Goal: Task Accomplishment & Management: Complete application form

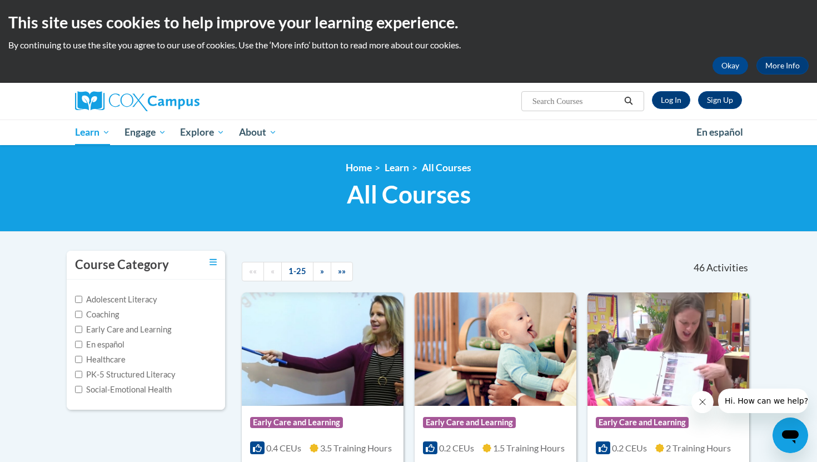
scroll to position [48, 0]
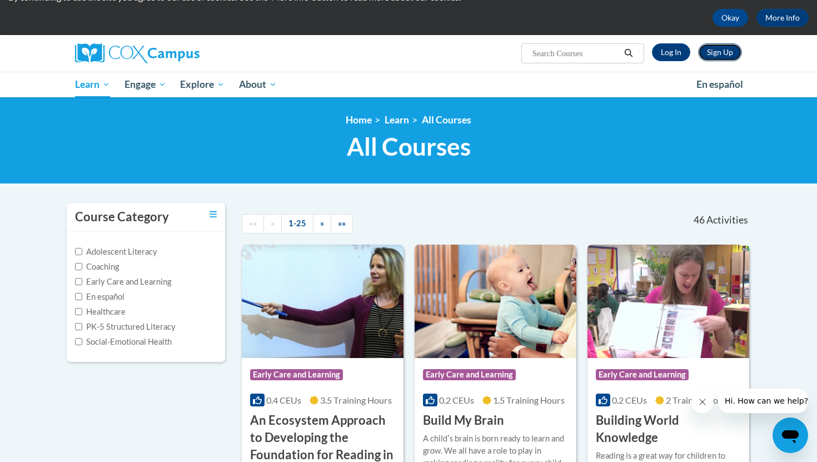
click at [721, 52] on link "Sign Up" at bounding box center [720, 52] width 44 height 18
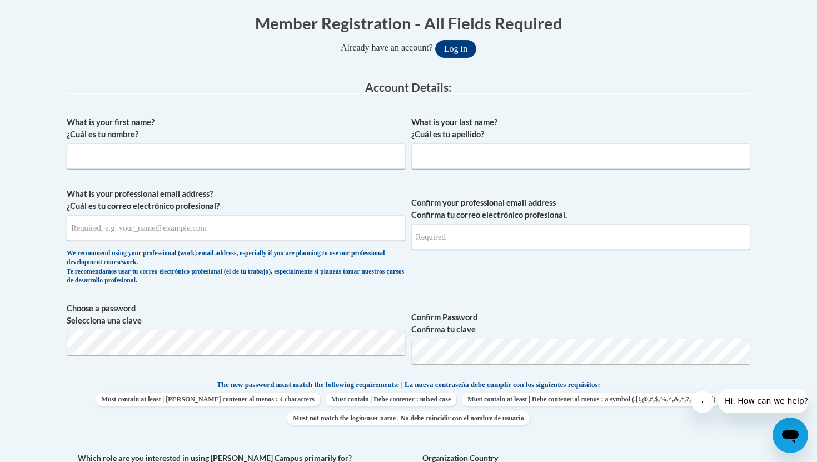
scroll to position [224, 0]
click at [331, 156] on input "What is your first name? ¿Cuál es tu nombre?" at bounding box center [236, 157] width 339 height 26
type input "Samantha"
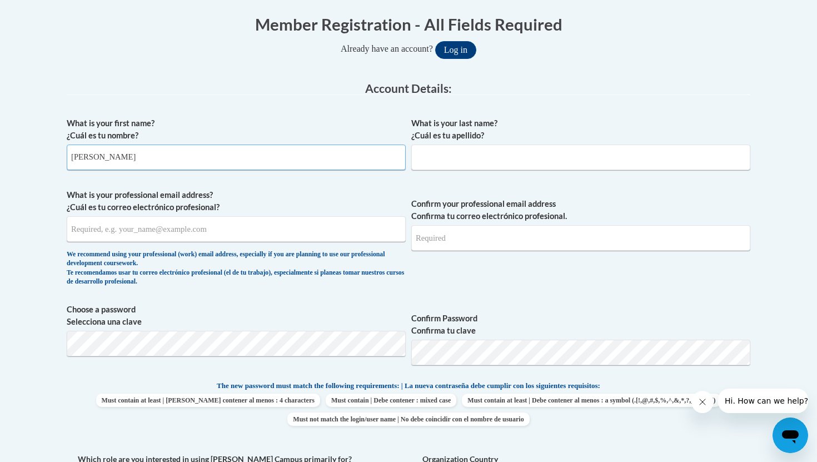
type input "Jimenez"
type input "jimenezsamantha425@gmail.com"
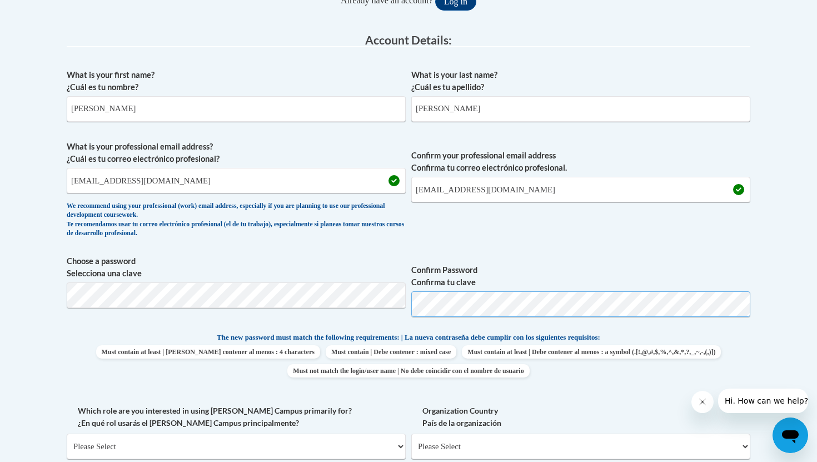
scroll to position [273, 0]
click at [661, 352] on span "Must contain at least | Debe contener al menos : 4 characters Must contain | De…" at bounding box center [408, 360] width 683 height 32
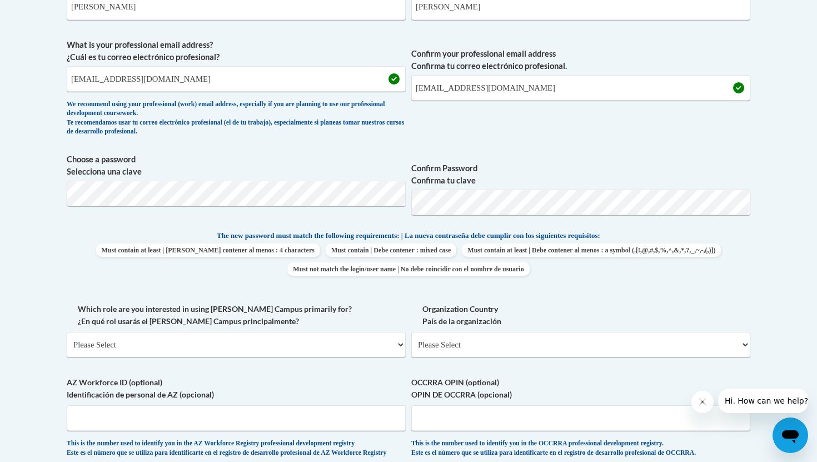
scroll to position [375, 0]
click at [358, 335] on select "Please Select College/University | Colegio/Universidad Community/Nonprofit Part…" at bounding box center [236, 344] width 339 height 26
click at [179, 332] on select "Please Select College/University | Colegio/Universidad Community/Nonprofit Part…" at bounding box center [236, 344] width 339 height 26
select select "fbf2d438-af2f-41f8-98f1-81c410e29de3"
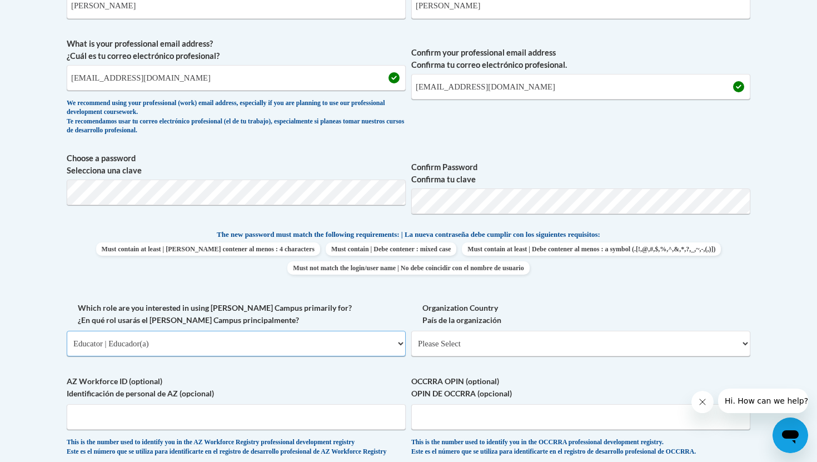
click at [67, 331] on select "Please Select College/University | Colegio/Universidad Community/Nonprofit Part…" at bounding box center [236, 344] width 339 height 26
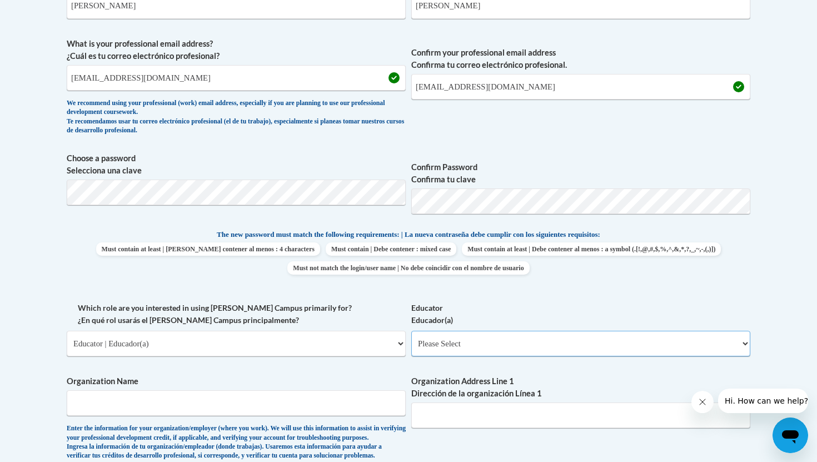
click at [482, 343] on select "Please Select Early Learning/Daycare Teacher/Family Home Care Provider | Maestr…" at bounding box center [580, 344] width 339 height 26
select select "8e40623d-54d0-45cd-9f92-5df65cd3f8cf"
click at [411, 331] on select "Please Select Early Learning/Daycare Teacher/Family Home Care Provider | Maestr…" at bounding box center [580, 344] width 339 height 26
click at [292, 411] on input "Organization Name" at bounding box center [236, 403] width 339 height 26
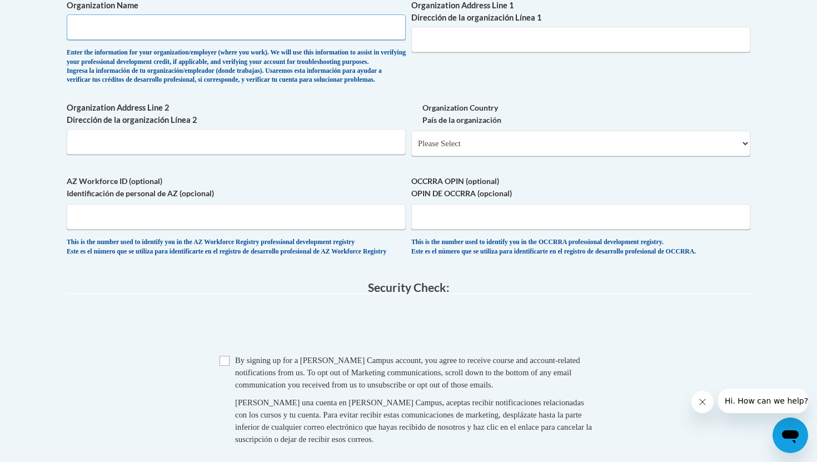
scroll to position [818, 0]
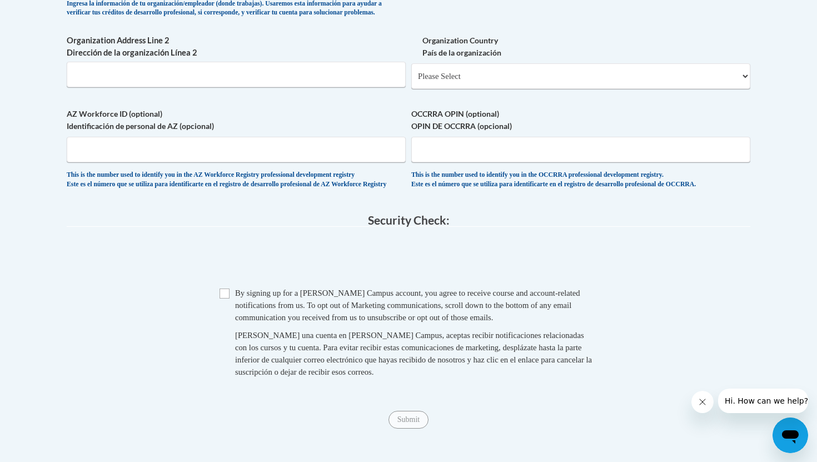
click at [213, 322] on div "Checkbox By signing up for a Cox Campus account, you agree to receive course an…" at bounding box center [408, 338] width 683 height 102
click at [229, 321] on span "Checkbox By signing up for a Cox Campus account, you agree to receive course an…" at bounding box center [408, 338] width 378 height 102
click at [225, 298] on input "Checkbox" at bounding box center [224, 293] width 10 height 10
checkbox input "true"
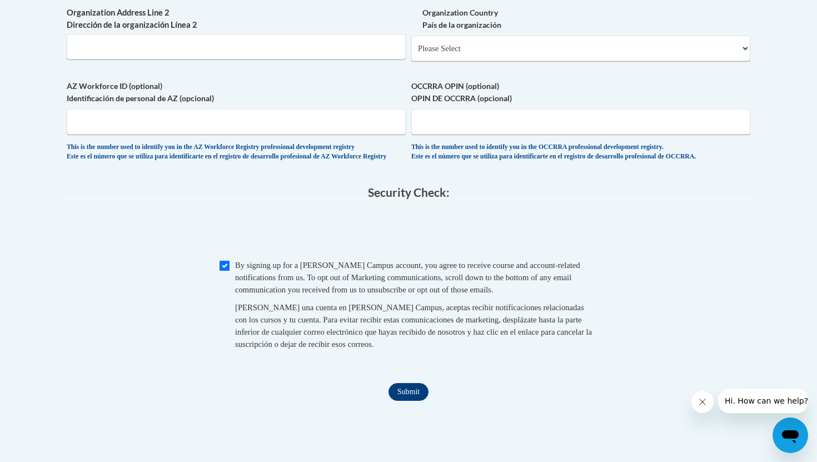
scroll to position [851, 0]
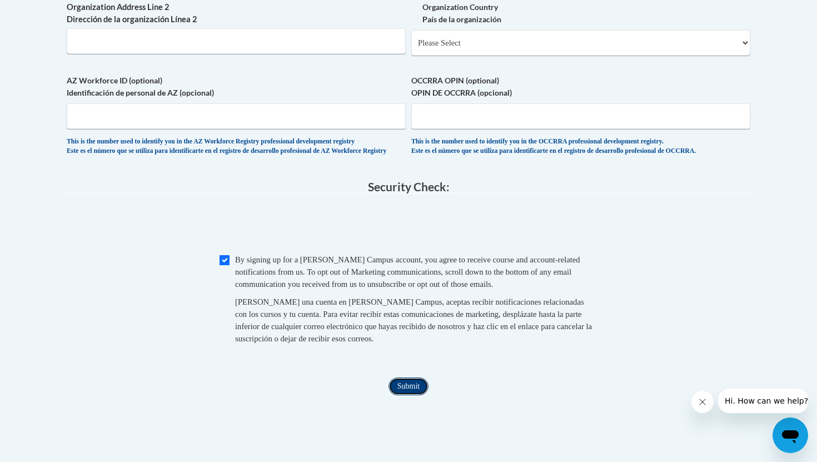
click at [416, 395] on input "Submit" at bounding box center [408, 386] width 40 height 18
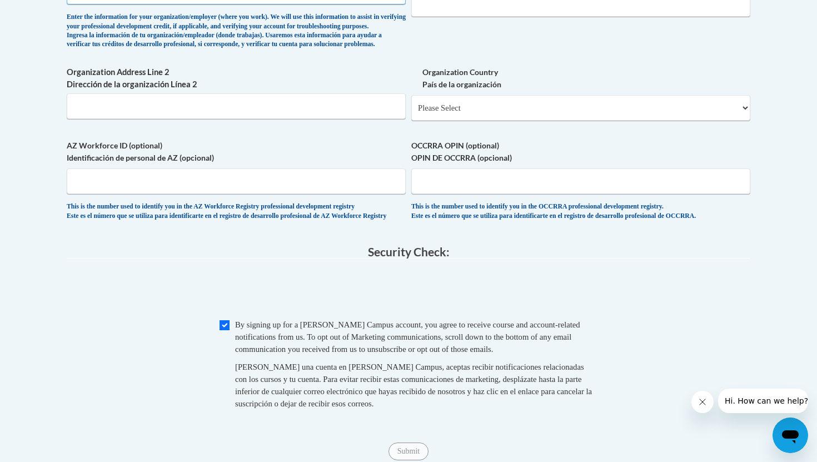
scroll to position [833, 0]
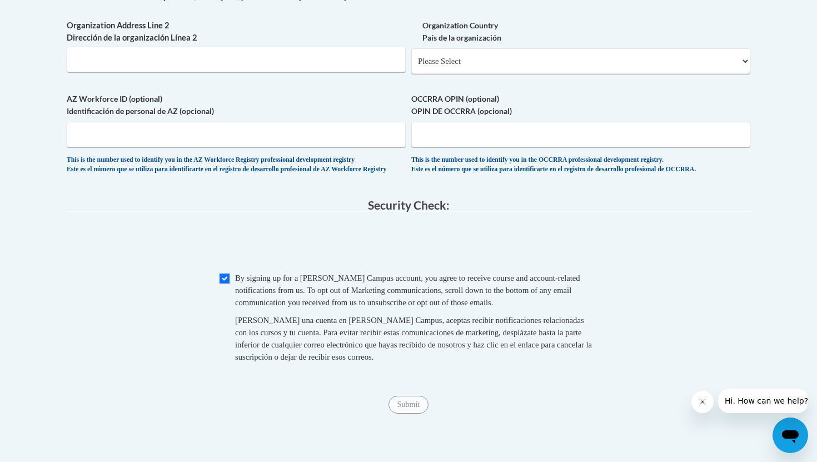
type input "Teach for America"
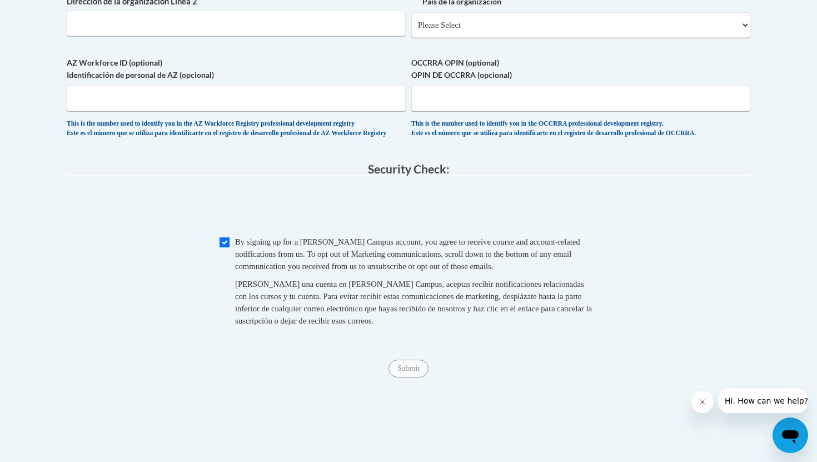
scroll to position [813, 0]
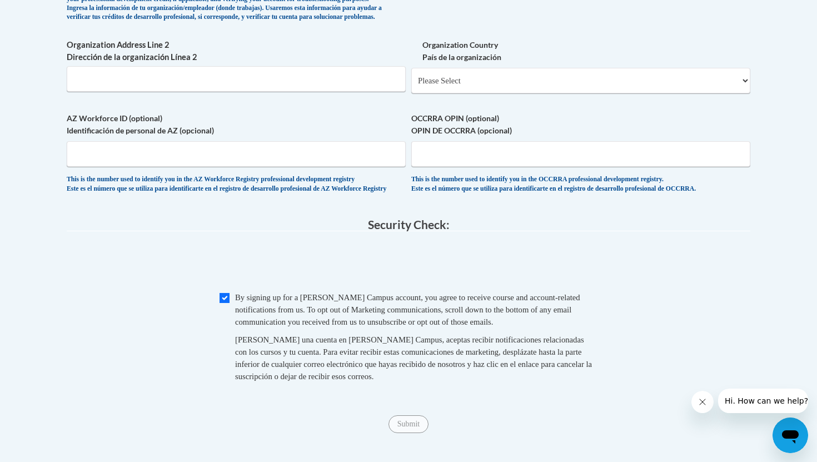
click at [554, 286] on span "0cAFcWeA5JSqSPn4NJNth_nm5jWPw0W4uUbxwT0fhZK-CPqsTkfyovRUFpIWqsCHQRsR--GyfLuyLwL…" at bounding box center [408, 263] width 683 height 43
click at [602, 358] on div "Checkbox By signing up for a Cox Campus account, you agree to receive course an…" at bounding box center [408, 342] width 683 height 102
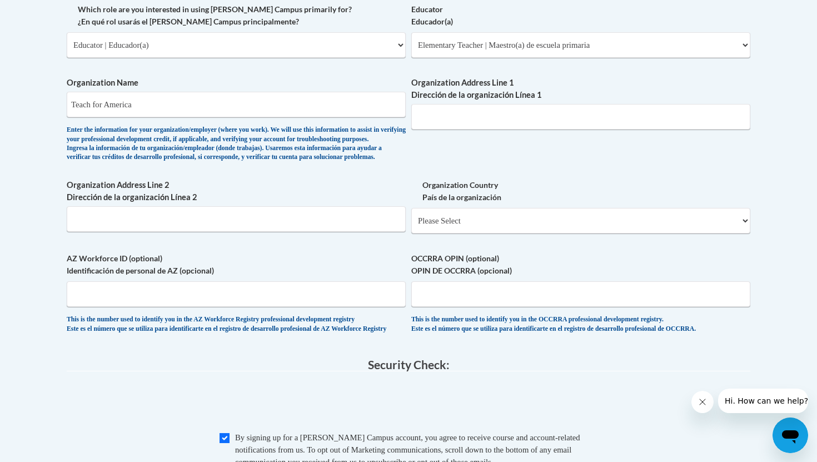
scroll to position [669, 0]
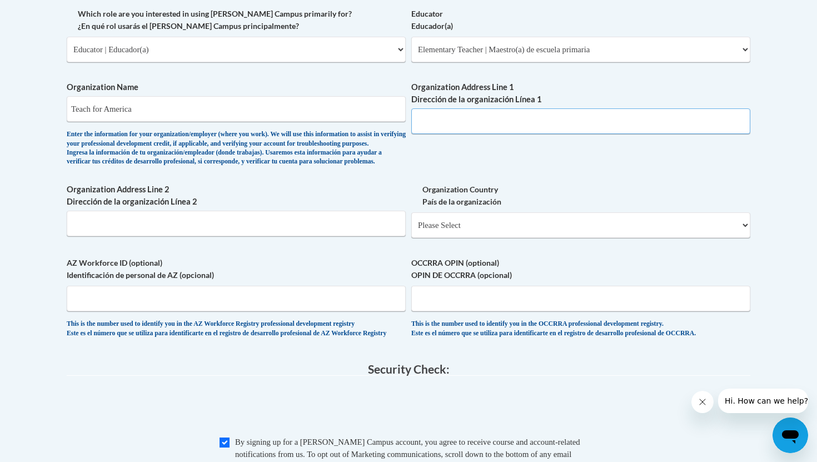
click at [581, 122] on input "Organization Address Line 1 Dirección de la organización Línea 1" at bounding box center [580, 121] width 339 height 26
click at [592, 179] on div "What is your first name? ¿Cuál es tu nombre? Samantha What is your last name? ¿…" at bounding box center [408, 8] width 683 height 682
click at [547, 238] on select "Please Select United States | Estados Unidos Outside of the United States | Fue…" at bounding box center [580, 225] width 339 height 26
select select "ad49bcad-a171-4b2e-b99c-48b446064914"
click at [411, 230] on select "Please Select United States | Estados Unidos Outside of the United States | Fue…" at bounding box center [580, 225] width 339 height 26
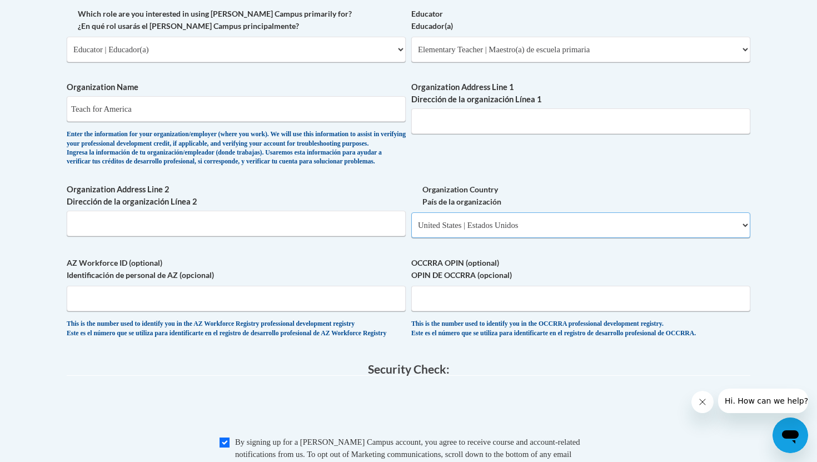
select select
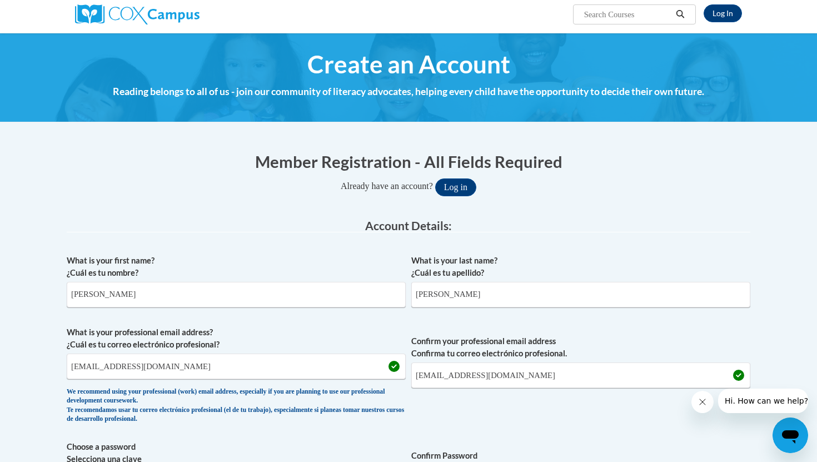
scroll to position [83, 0]
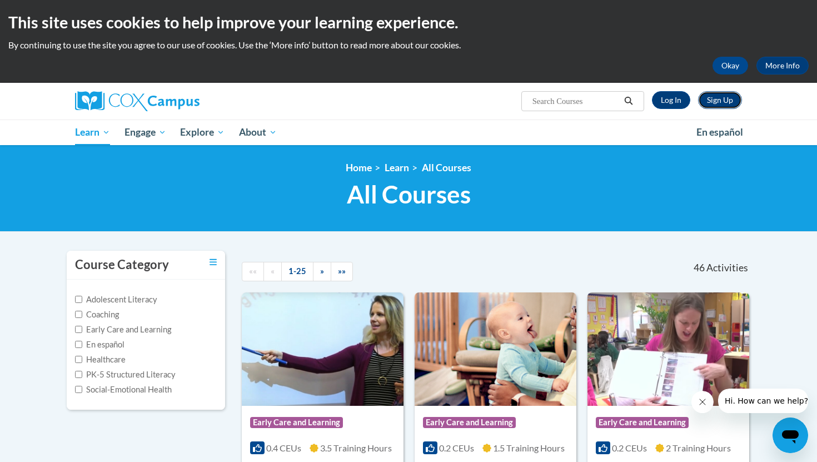
click at [715, 102] on link "Sign Up" at bounding box center [720, 100] width 44 height 18
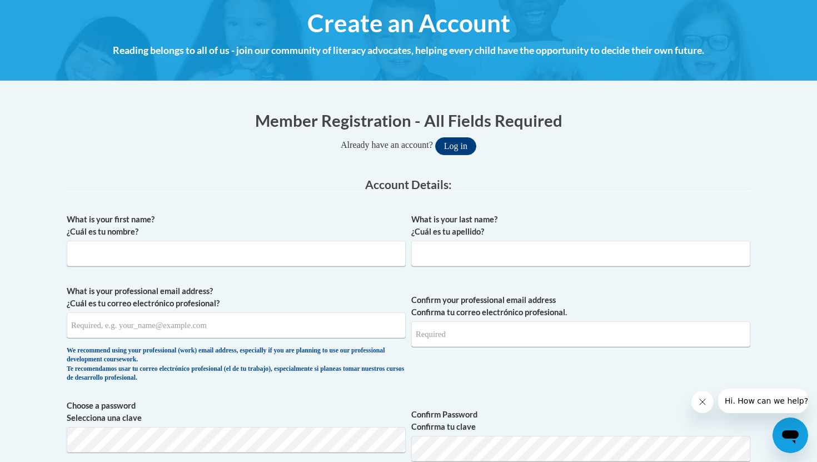
scroll to position [129, 0]
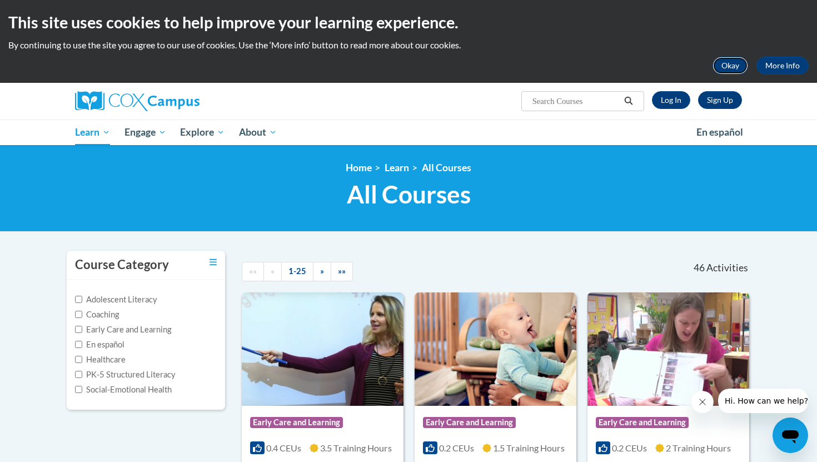
click at [739, 71] on button "Okay" at bounding box center [730, 66] width 36 height 18
